Goal: Check status

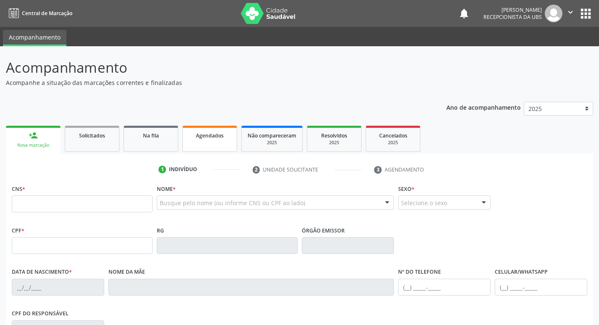
click at [205, 132] on div "Agendados" at bounding box center [210, 135] width 42 height 9
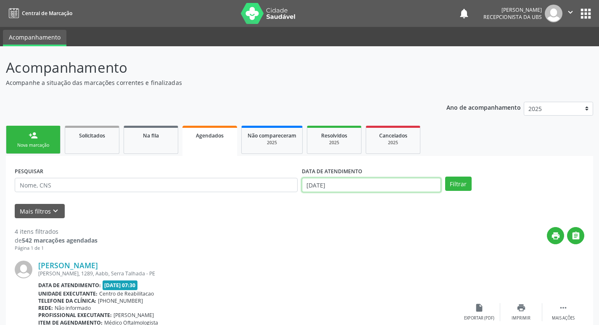
click at [371, 185] on input "[DATE]" at bounding box center [371, 185] width 139 height 14
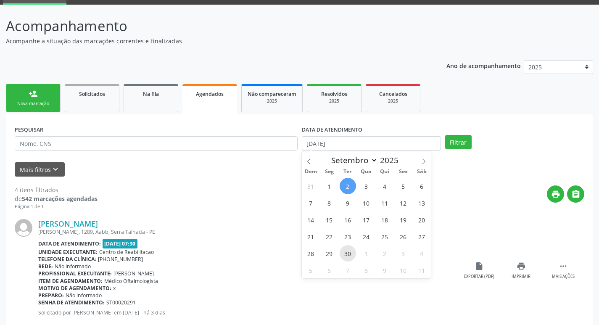
click at [350, 252] on span "30" at bounding box center [348, 253] width 16 height 16
type input "[DATE]"
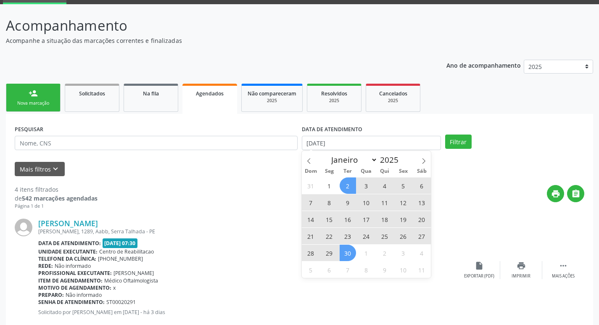
click at [353, 183] on span "2" at bounding box center [348, 185] width 16 height 16
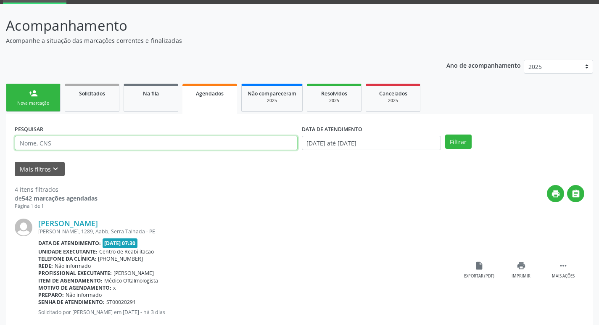
click at [201, 140] on input "text" at bounding box center [156, 143] width 283 height 14
type input "kathellen"
click at [447, 143] on button "Filtrar" at bounding box center [458, 141] width 26 height 14
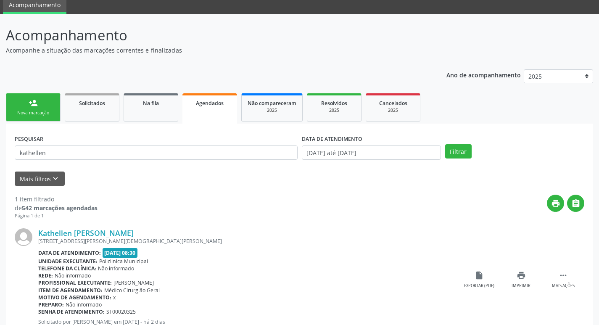
scroll to position [62, 0]
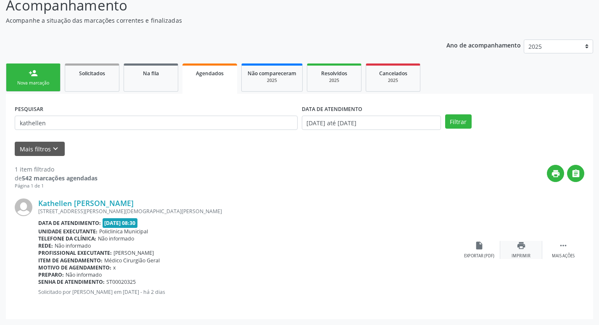
click at [534, 250] on div "print Imprimir" at bounding box center [521, 250] width 42 height 18
